Goal: Information Seeking & Learning: Learn about a topic

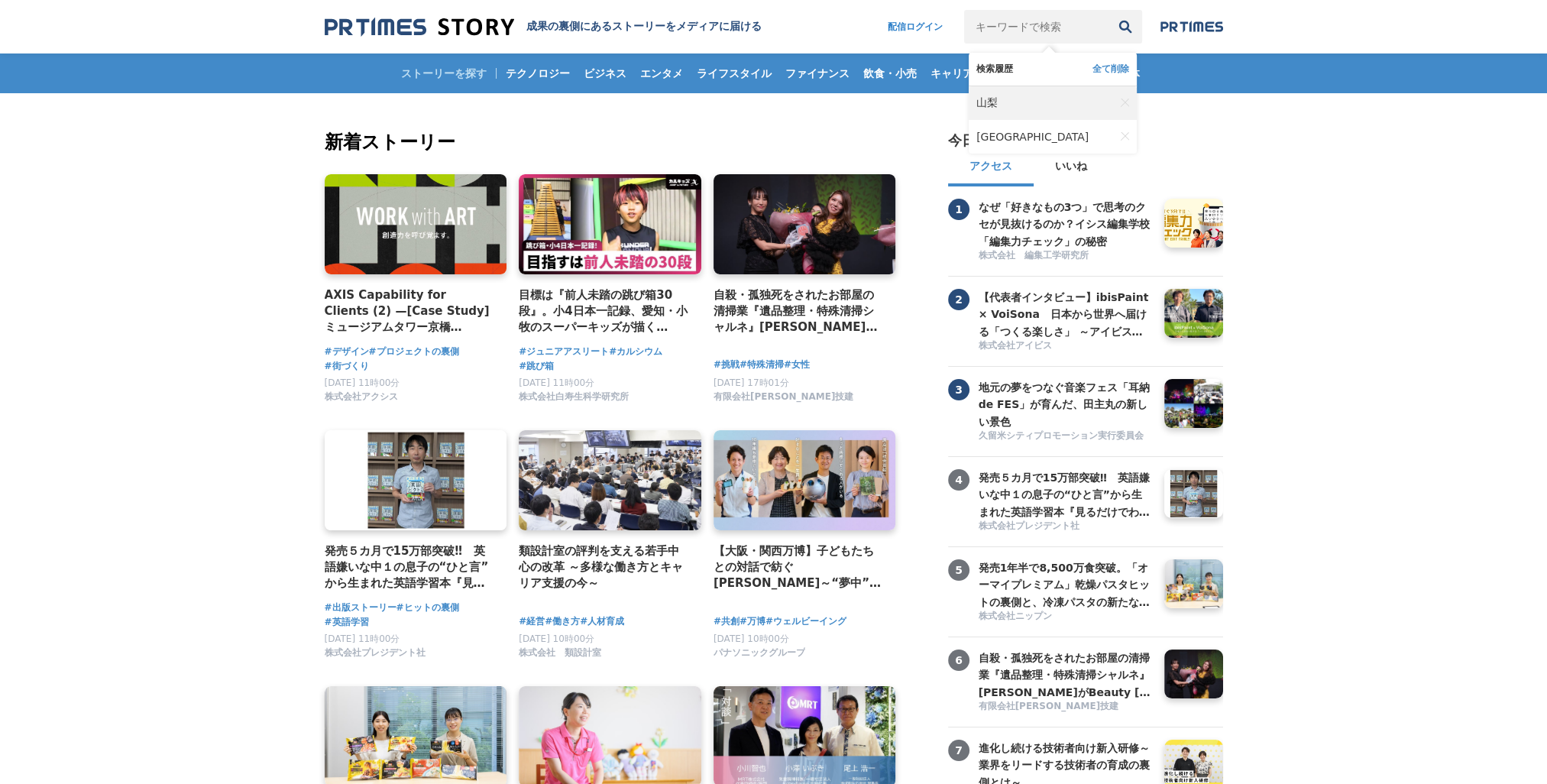
click at [990, 109] on span "山梨" at bounding box center [986, 103] width 21 height 13
click at [382, 12] on header "成果の裏側にあるストーリーをメディアに届ける 配信ログイン 検索履歴 全て削除 山梨 山梨県" at bounding box center [773, 26] width 1547 height 53
click at [374, 23] on img at bounding box center [419, 27] width 189 height 20
